Goal: Task Accomplishment & Management: Use online tool/utility

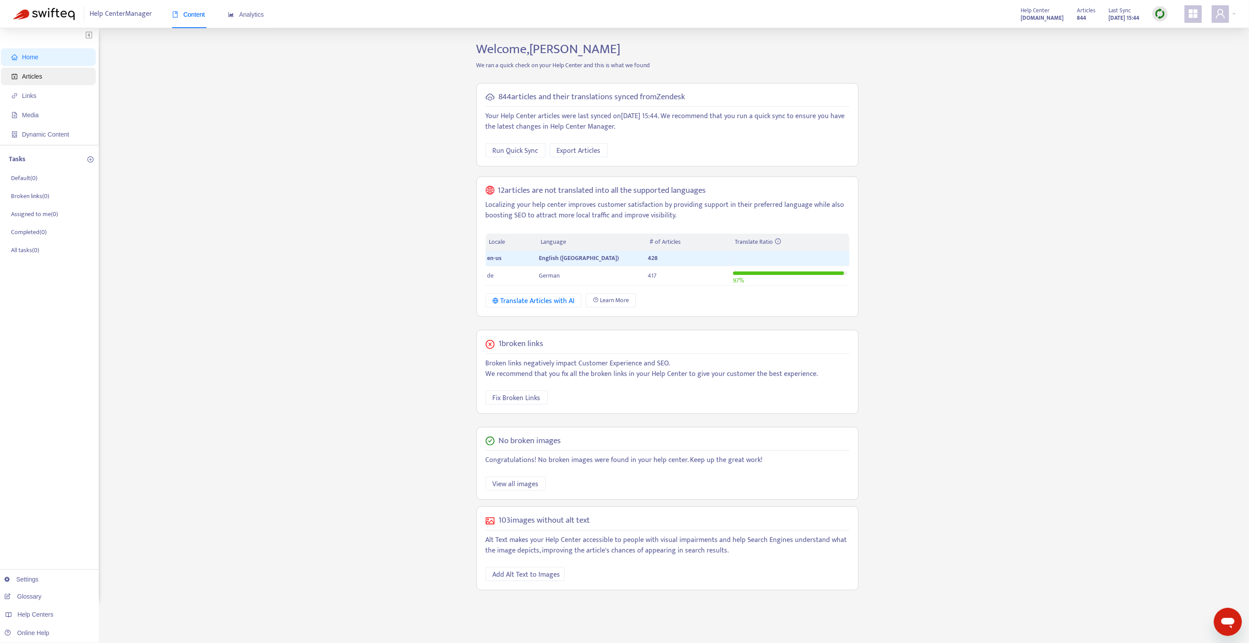
click at [65, 72] on span "Articles" at bounding box center [49, 77] width 77 height 18
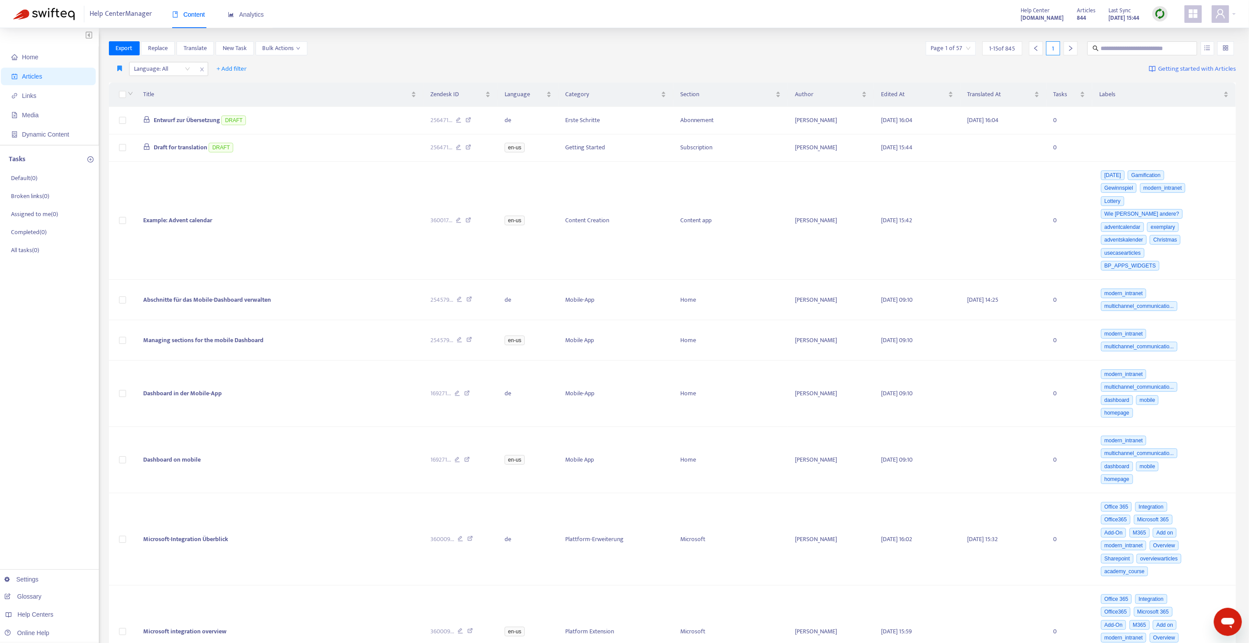
click at [1158, 13] on img at bounding box center [1159, 13] width 11 height 11
click at [1164, 29] on link "Quick Sync" at bounding box center [1177, 32] width 37 height 10
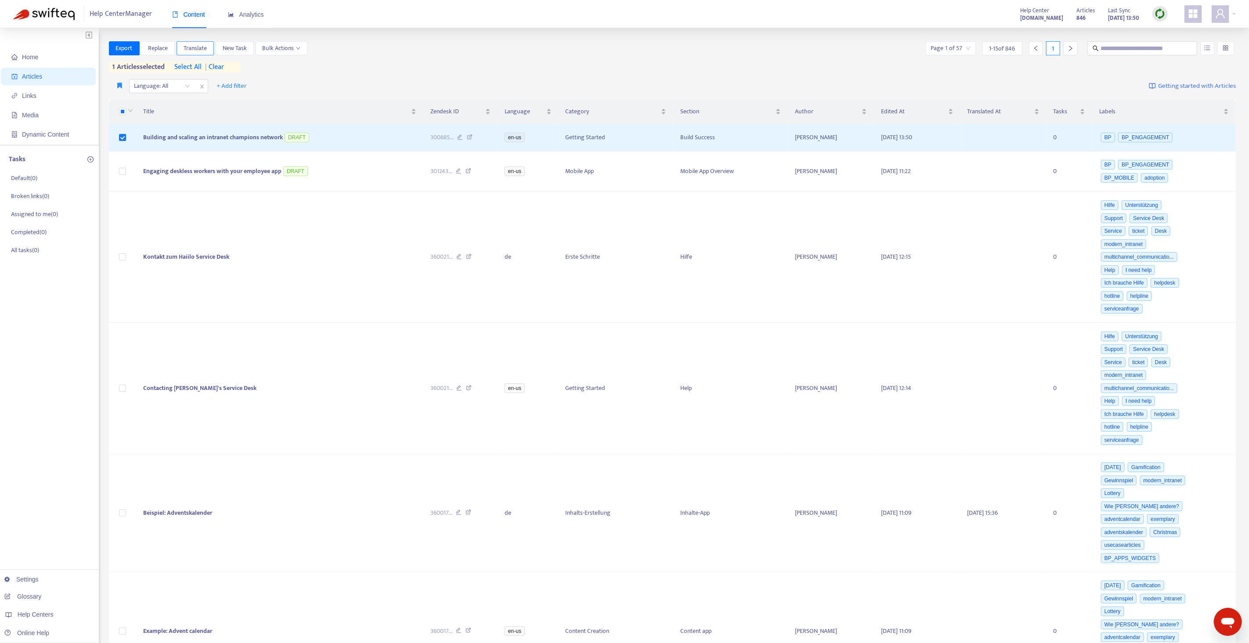
click at [191, 46] on span "Translate" at bounding box center [195, 48] width 23 height 10
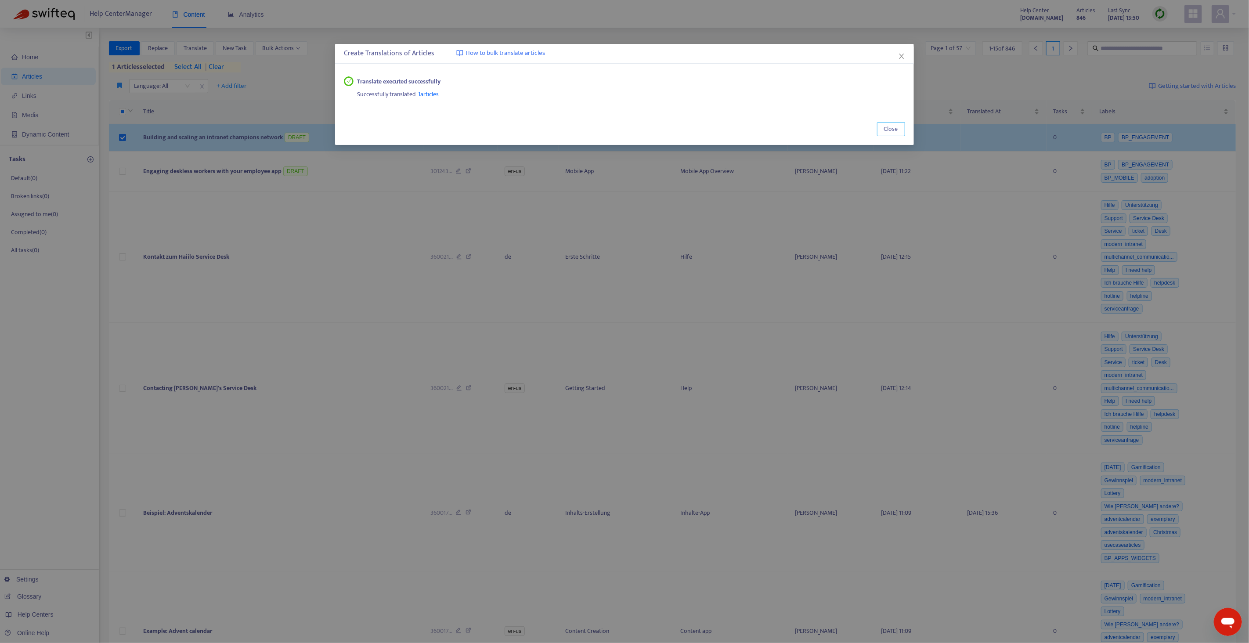
click at [890, 128] on span "Close" at bounding box center [891, 129] width 14 height 10
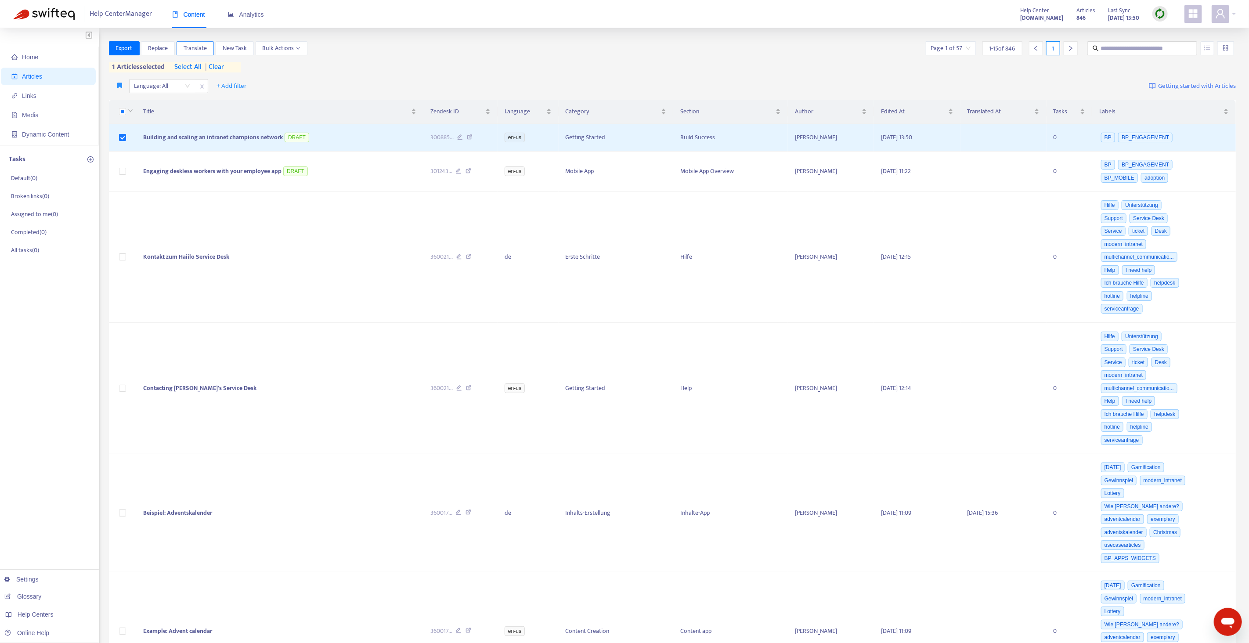
click at [195, 46] on span "Translate" at bounding box center [195, 48] width 23 height 10
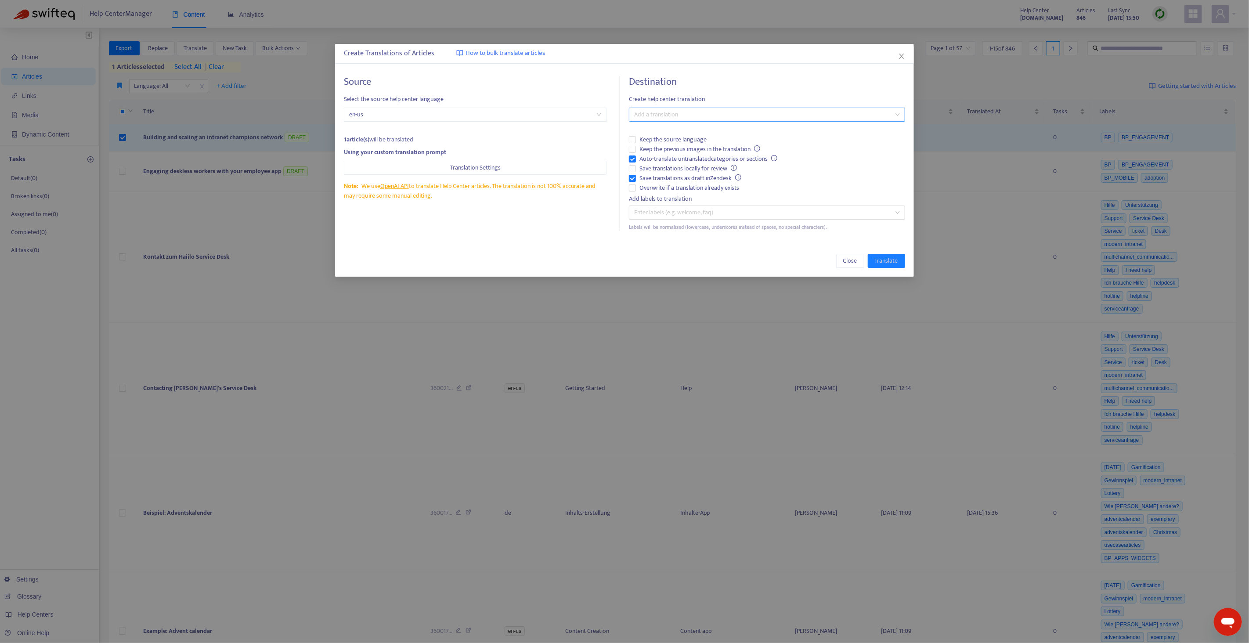
click at [645, 113] on div at bounding box center [762, 114] width 263 height 11
click at [649, 145] on div "German ( de )" at bounding box center [767, 146] width 262 height 10
click at [648, 184] on span "Overwrite if a translation already exists" at bounding box center [689, 188] width 107 height 10
click at [646, 162] on span "Auto-translate untranslated categories or sections" at bounding box center [708, 159] width 145 height 10
click at [889, 260] on span "Translate" at bounding box center [886, 261] width 23 height 10
